Goal: Task Accomplishment & Management: Complete application form

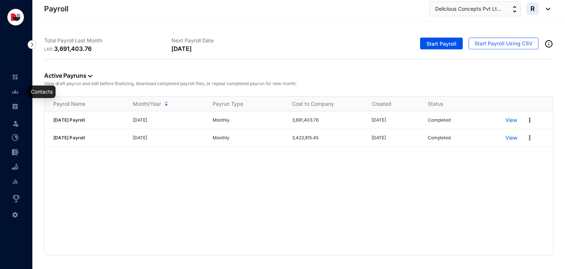
click at [18, 92] on img at bounding box center [15, 91] width 7 height 7
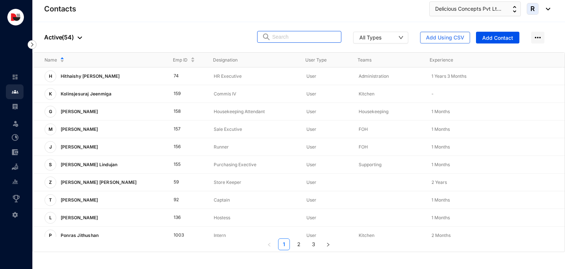
click at [306, 40] on input "text" at bounding box center [304, 36] width 64 height 11
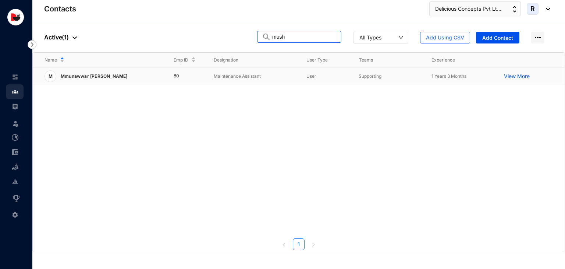
type input "mush"
click at [241, 75] on p "Maintenance Assistant" at bounding box center [254, 76] width 81 height 7
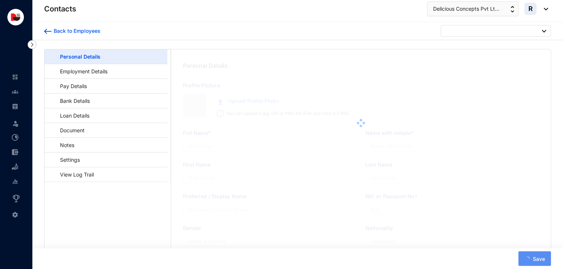
type input "Mmunawwar [PERSON_NAME]"
type input "[PERSON_NAME]"
type input "199935800376"
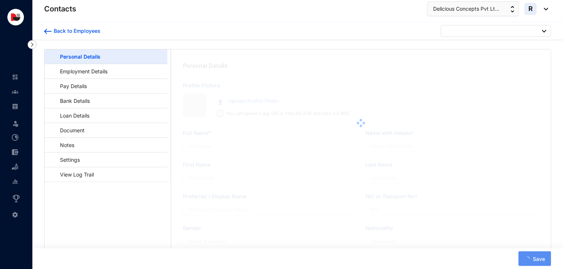
type input "753446345"
type input "[STREET_ADDRESS] eliya"
type input "[DATE]"
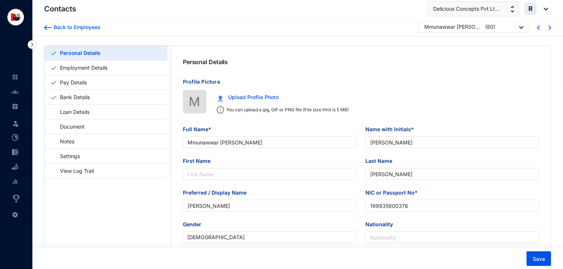
scroll to position [1, 0]
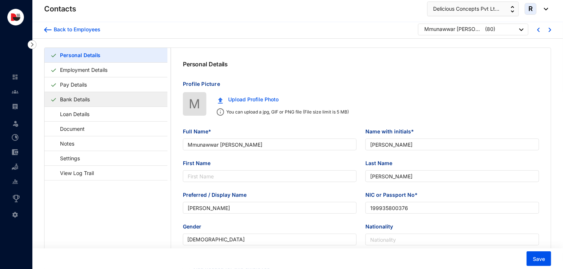
click at [93, 98] on link "Bank Details" at bounding box center [75, 99] width 36 height 15
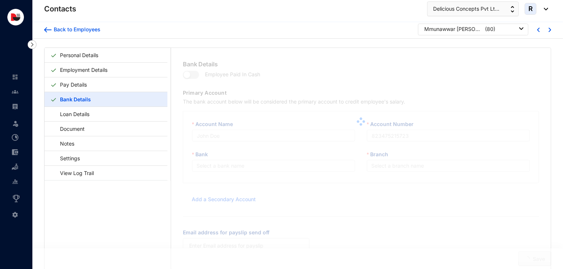
type input "[PERSON_NAME] National Bank"
type input "028020611974"
type input "[EMAIL_ADDRESS][DOMAIN_NAME]"
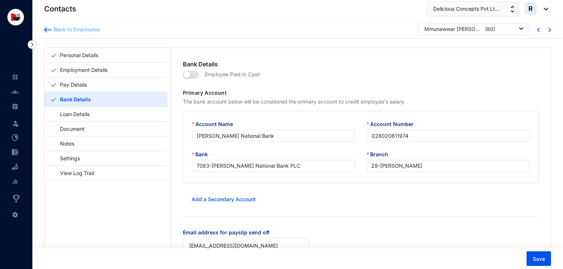
click at [82, 31] on div "Back to Employees" at bounding box center [76, 29] width 49 height 7
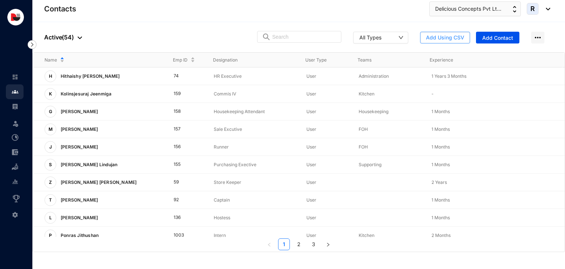
click at [458, 36] on span "Add Using CSV" at bounding box center [445, 37] width 38 height 7
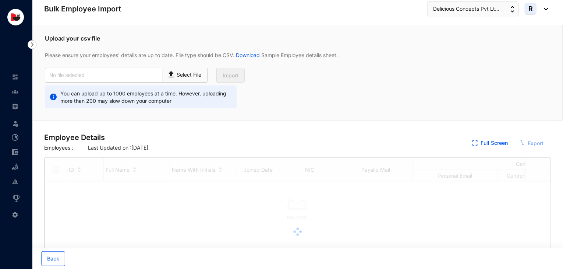
checkbox input "true"
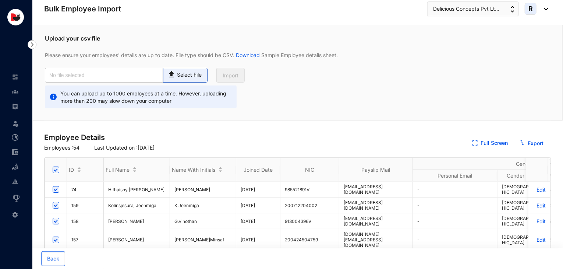
click at [188, 73] on p "Select File" at bounding box center [189, 75] width 25 height 8
click at [0, 0] on input "Select File" at bounding box center [0, 0] width 0 height 0
type input "HK NEW Staff add to software.csv"
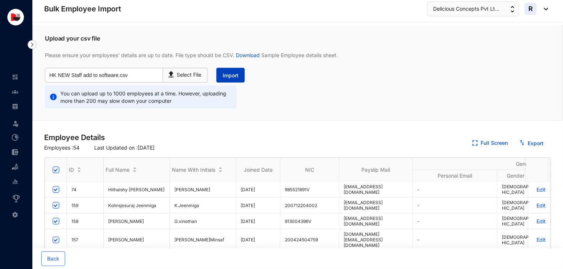
click at [227, 77] on span "Import" at bounding box center [231, 75] width 16 height 7
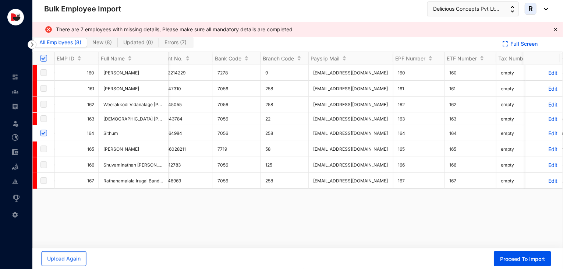
scroll to position [0, 636]
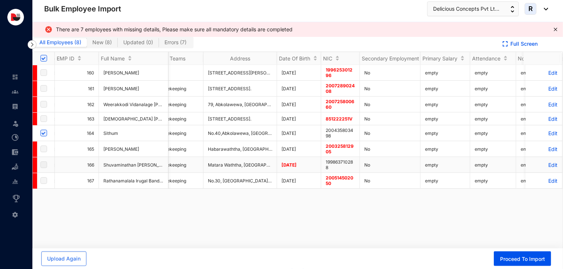
click at [549, 165] on p "Edit" at bounding box center [545, 165] width 28 height 6
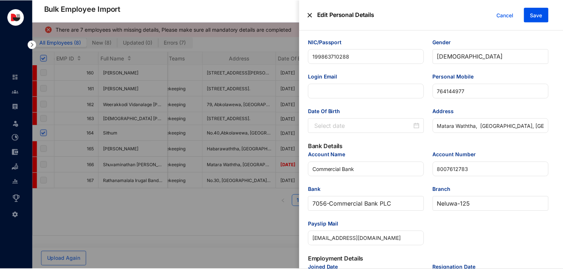
scroll to position [0, 0]
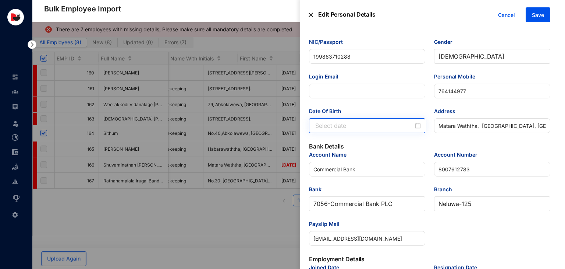
click at [418, 126] on div at bounding box center [369, 125] width 106 height 9
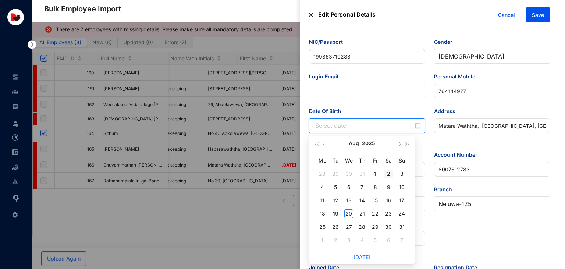
type input "[DATE]"
click at [373, 142] on button "2025" at bounding box center [368, 143] width 13 height 15
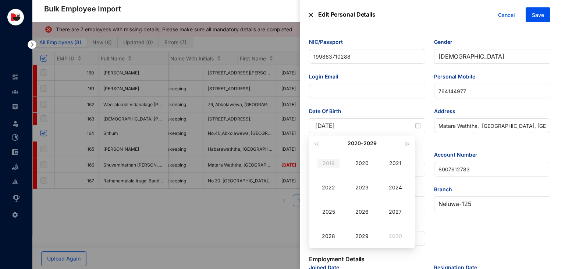
type input "[DATE]"
click at [318, 142] on span "button" at bounding box center [316, 144] width 4 height 4
click at [335, 237] on div "1998" at bounding box center [329, 236] width 22 height 9
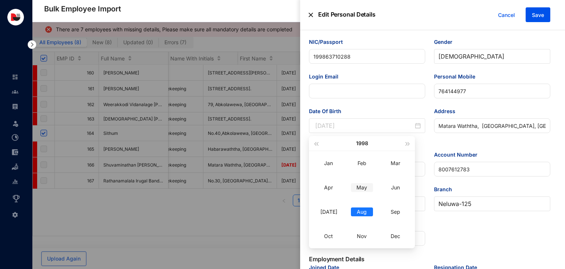
click at [365, 189] on div "May" at bounding box center [362, 187] width 22 height 9
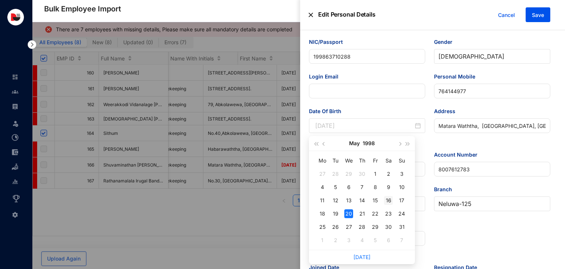
type input "[DATE]"
click at [384, 198] on div "16" at bounding box center [388, 200] width 9 height 9
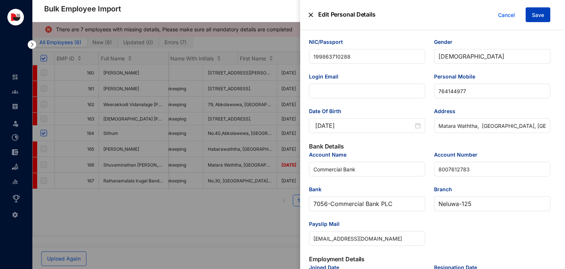
click at [537, 21] on button "Save" at bounding box center [538, 14] width 25 height 15
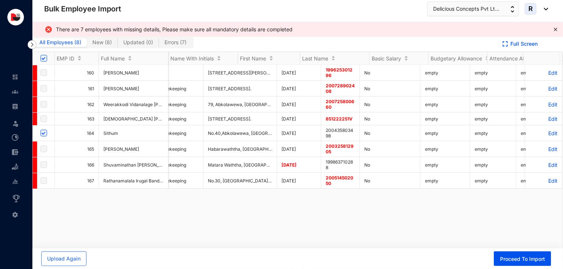
scroll to position [0, 1668]
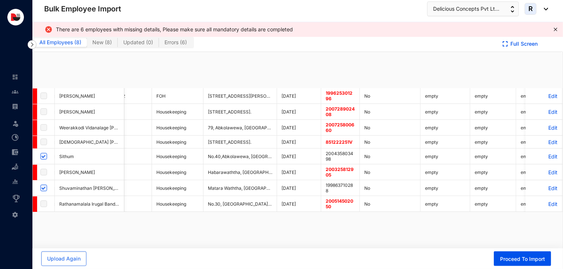
checkbox input "true"
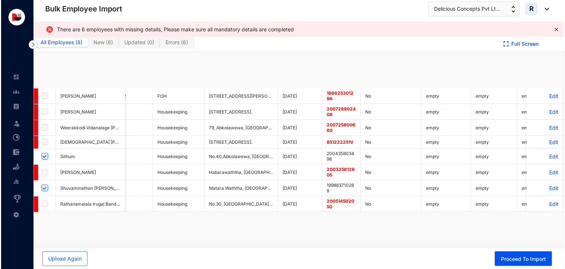
scroll to position [0, 0]
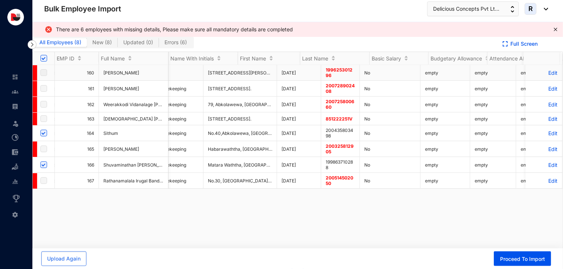
click at [543, 72] on p "Edit" at bounding box center [545, 73] width 28 height 6
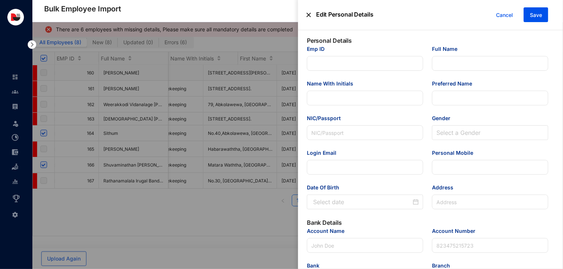
type input "160"
type input "[PERSON_NAME]"
type input "199625301296"
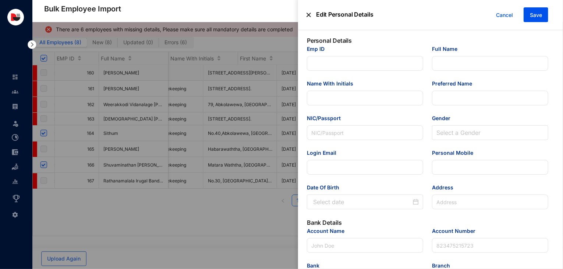
type input "756154373"
type input "[STREET_ADDRESS][PERSON_NAME]. [GEOGRAPHIC_DATA]. [GEOGRAPHIC_DATA]-03"
type input "Sampath Bank"
type input "100952214229"
type input "[EMAIL_ADDRESS][DOMAIN_NAME]"
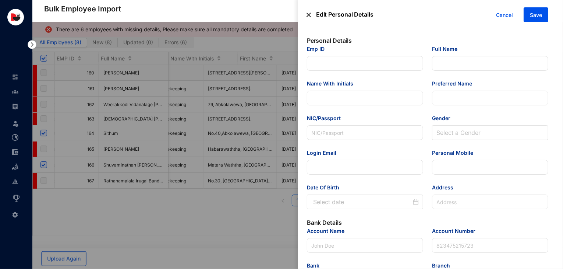
type input "Runner"
type input "Colombo-04"
type input "160"
type input "FOH"
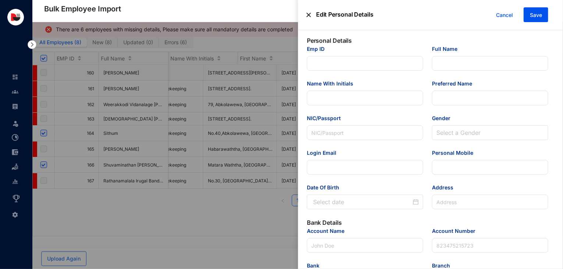
type Salary "30000"
type Allowance "10000"
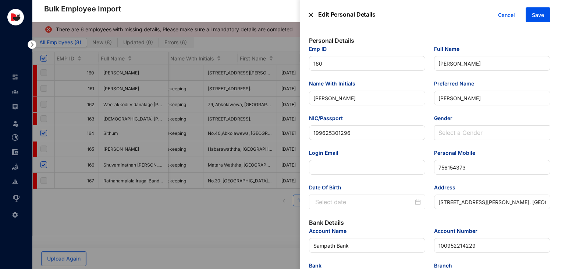
type input "[DATE]"
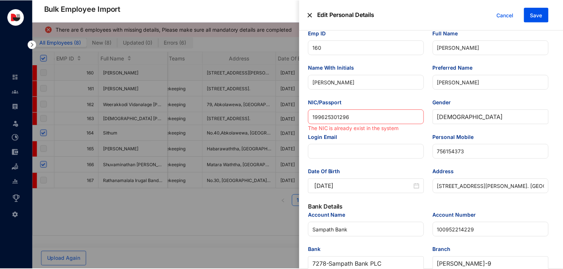
scroll to position [15, 0]
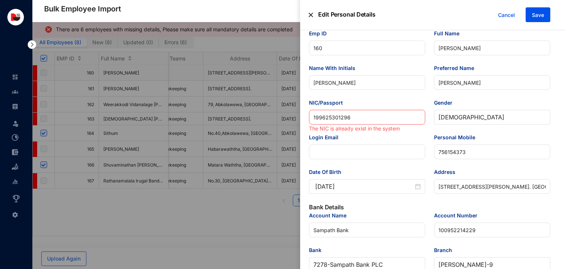
click at [311, 16] on img at bounding box center [311, 14] width 4 height 15
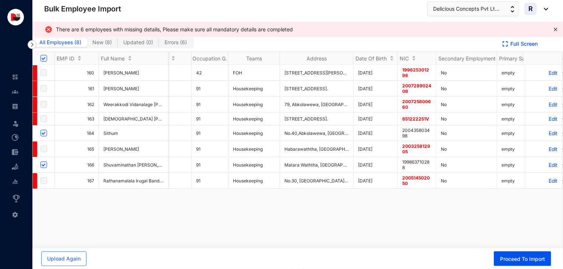
scroll to position [0, 1712]
